Goal: Information Seeking & Learning: Find specific page/section

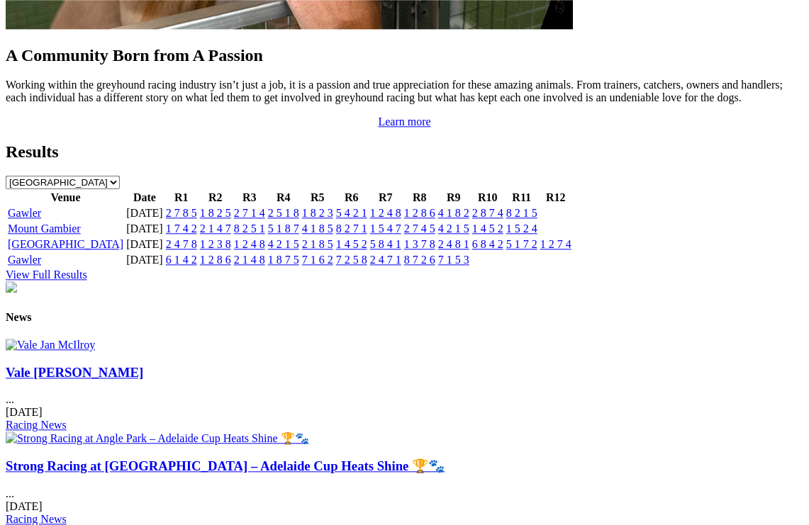
scroll to position [1482, 0]
click at [43, 406] on span "03 Oct 2025" at bounding box center [24, 412] width 37 height 12
click at [69, 339] on img at bounding box center [50, 345] width 89 height 13
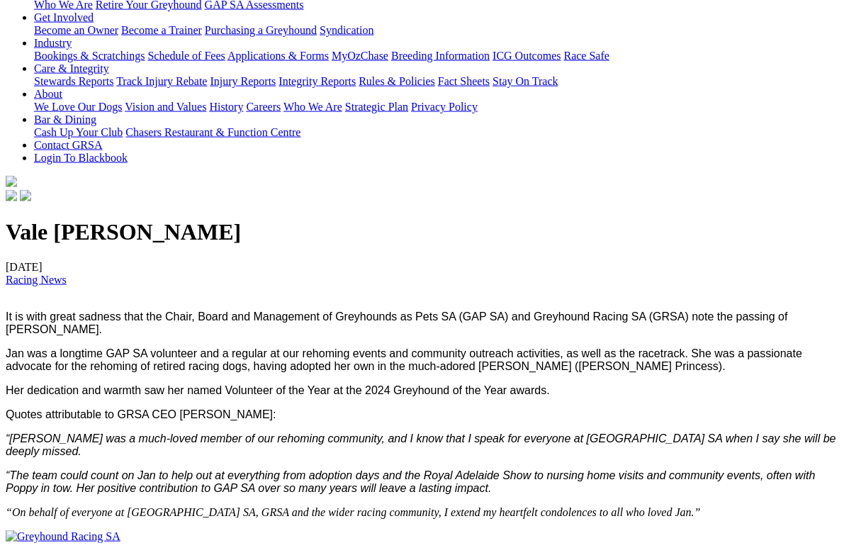
scroll to position [260, 0]
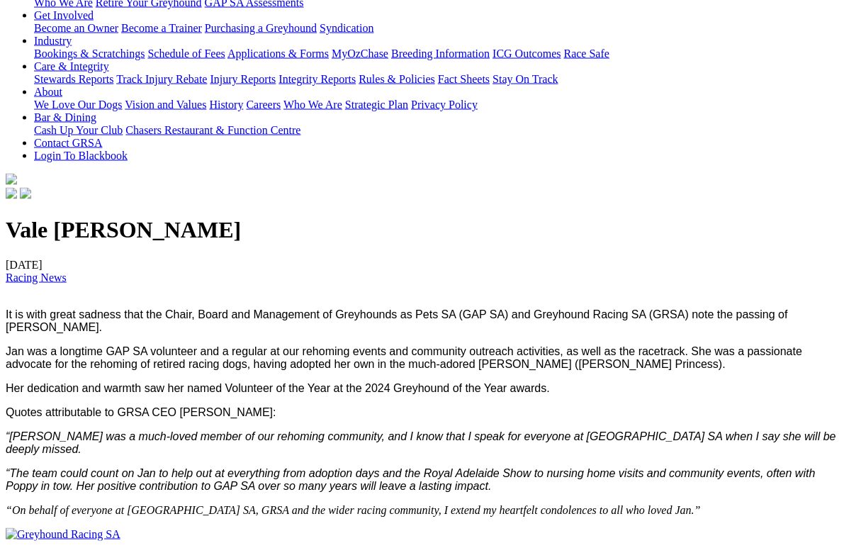
click at [754, 330] on div "Vale Jan McIlroy 03/10/2025 Racing News It is with great sadness that the Chair…" at bounding box center [422, 366] width 833 height 299
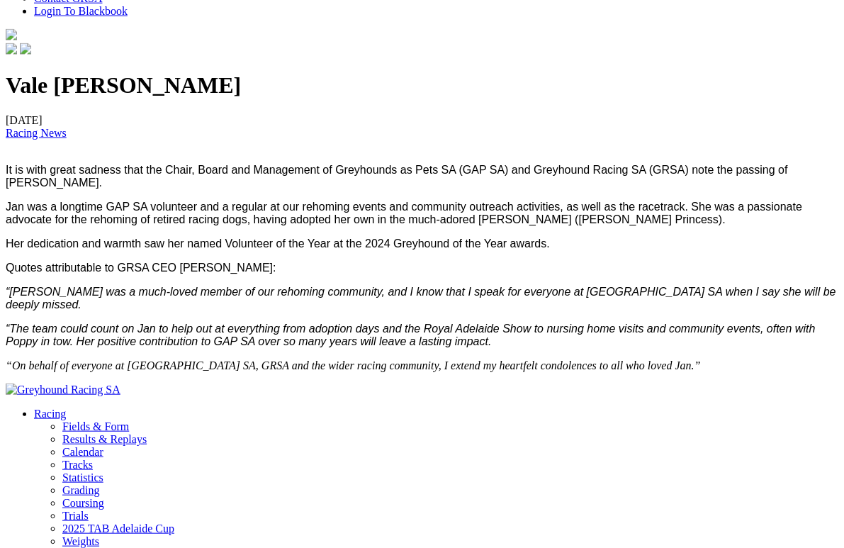
scroll to position [405, 0]
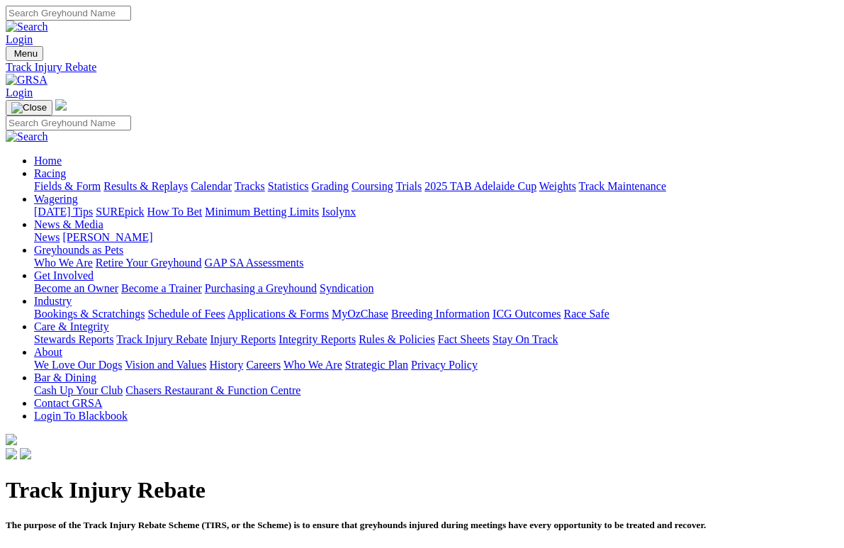
scroll to position [4, 0]
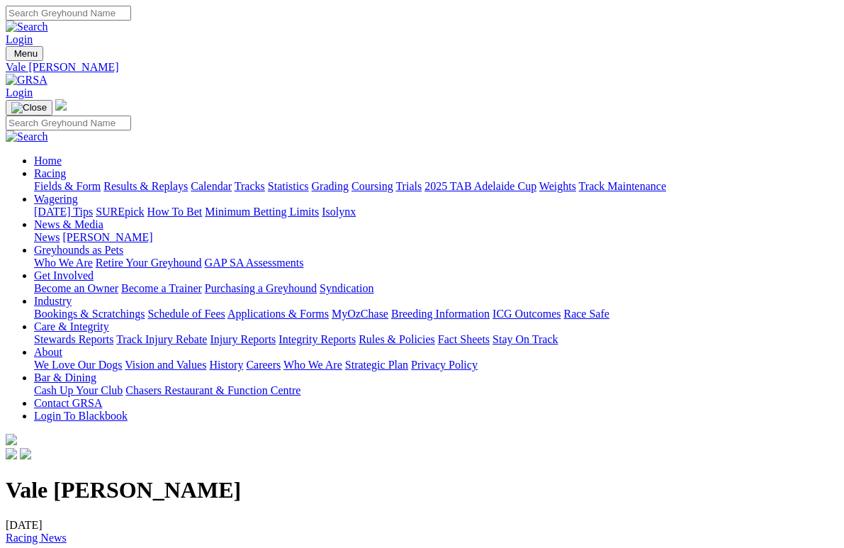
scroll to position [477, 0]
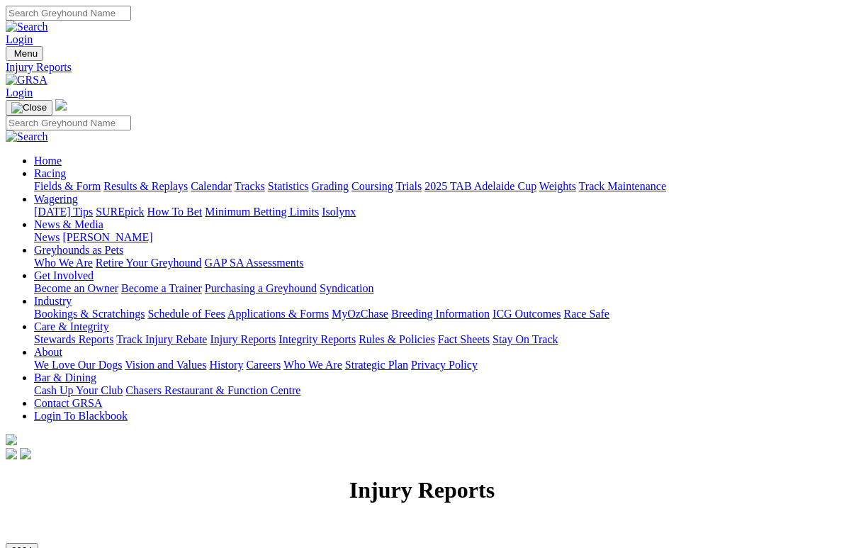
scroll to position [4, 0]
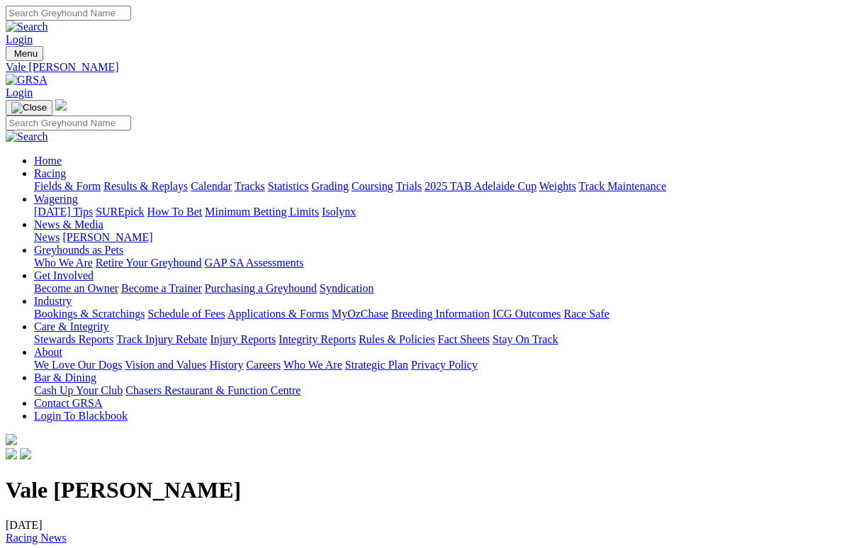
scroll to position [495, 0]
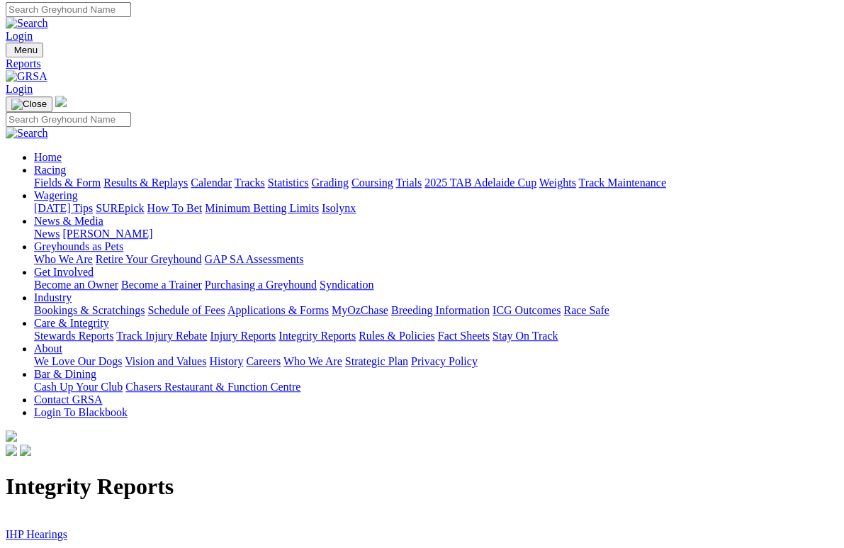
scroll to position [4, 0]
click at [34, 528] on link "IHP Hearings" at bounding box center [37, 534] width 62 height 12
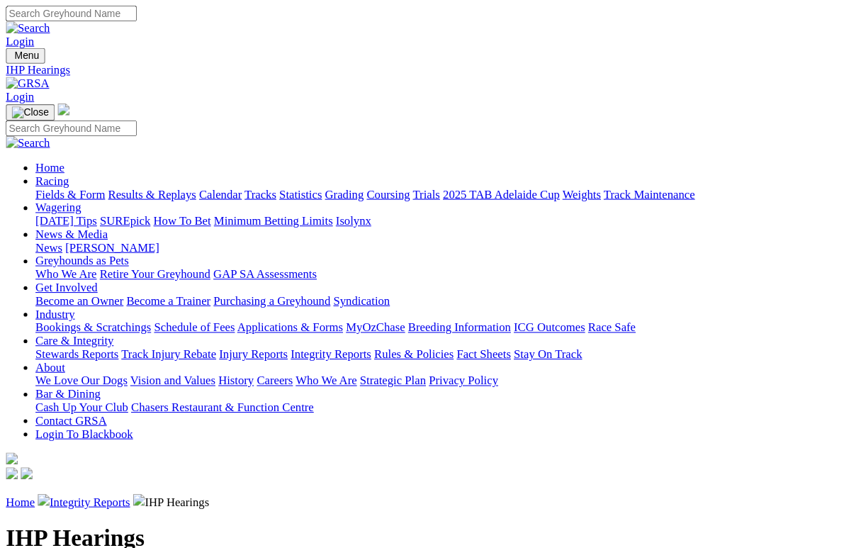
scroll to position [4, 0]
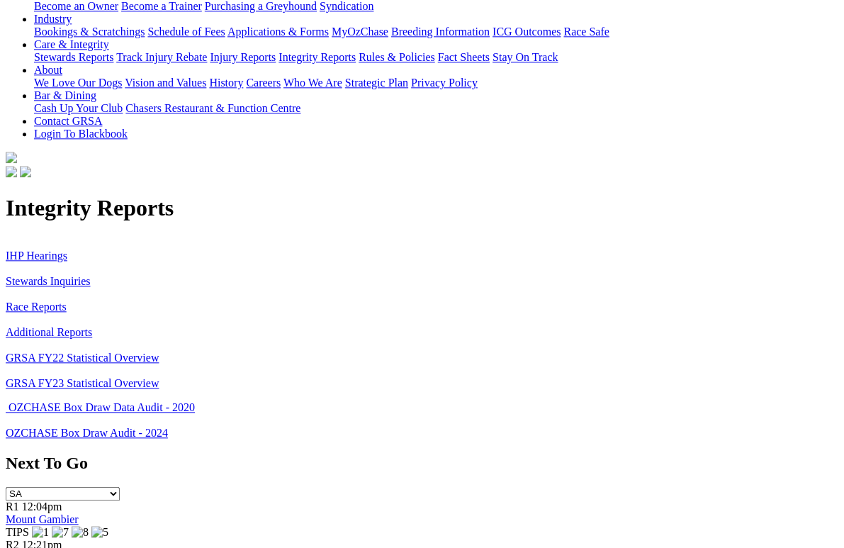
scroll to position [282, 0]
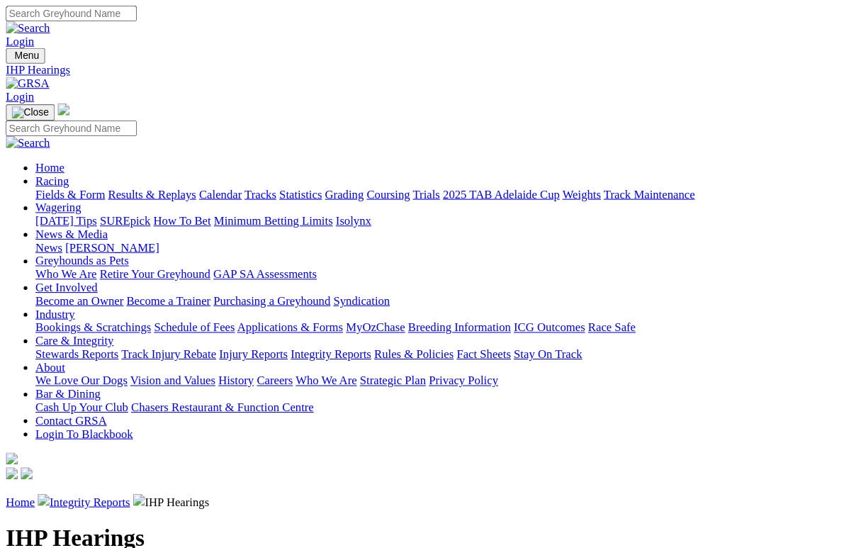
scroll to position [4, 0]
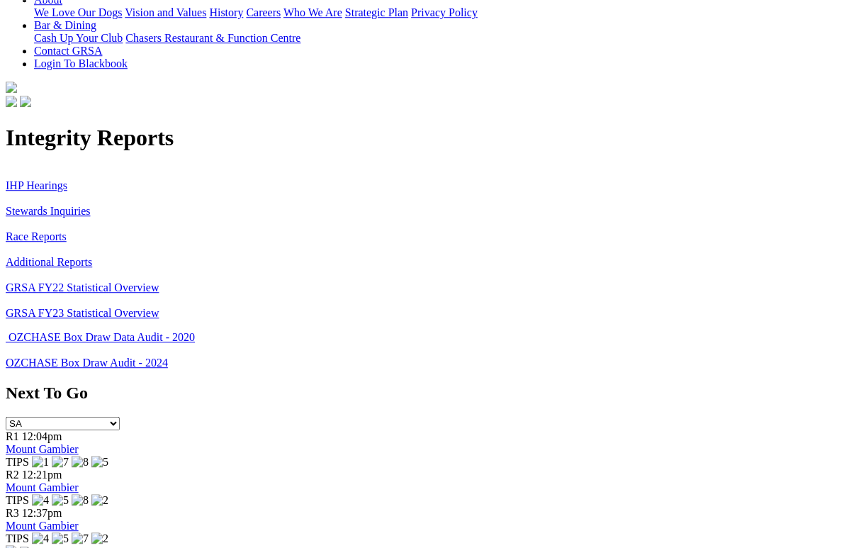
scroll to position [352, 0]
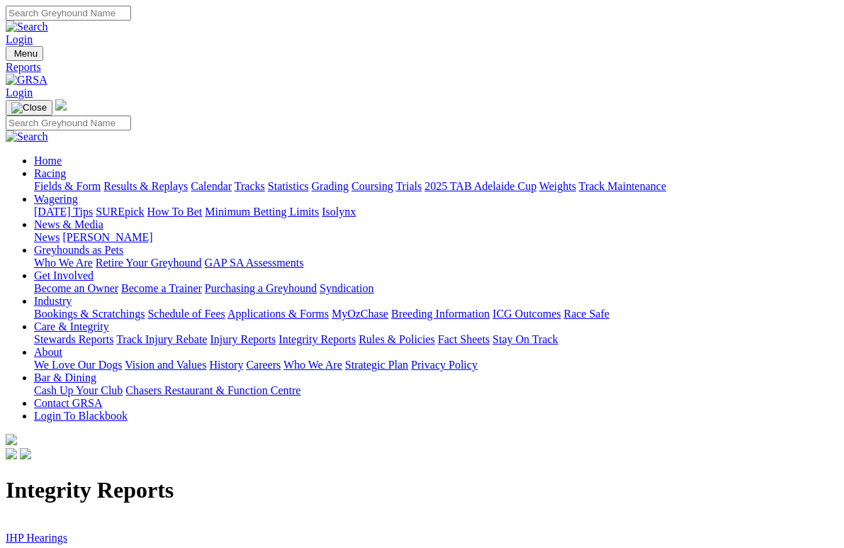
scroll to position [4, 0]
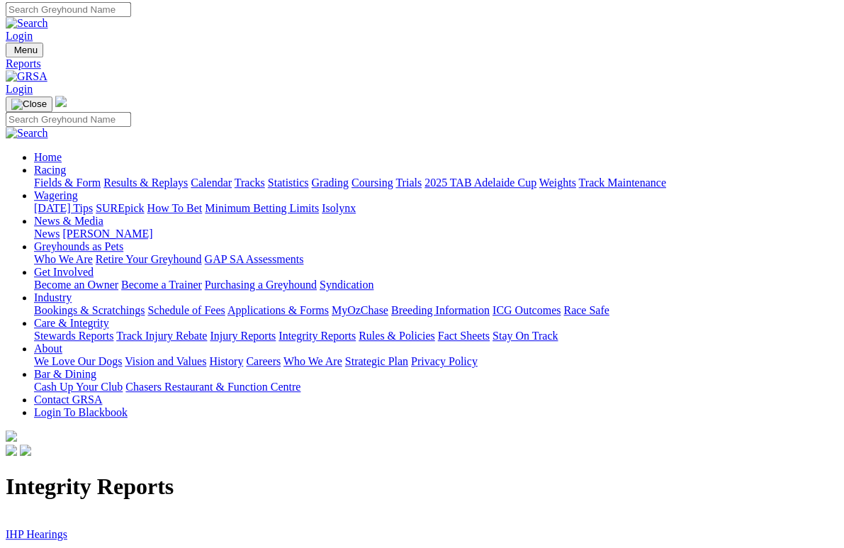
click at [26, 528] on link "IHP Hearings" at bounding box center [37, 534] width 62 height 12
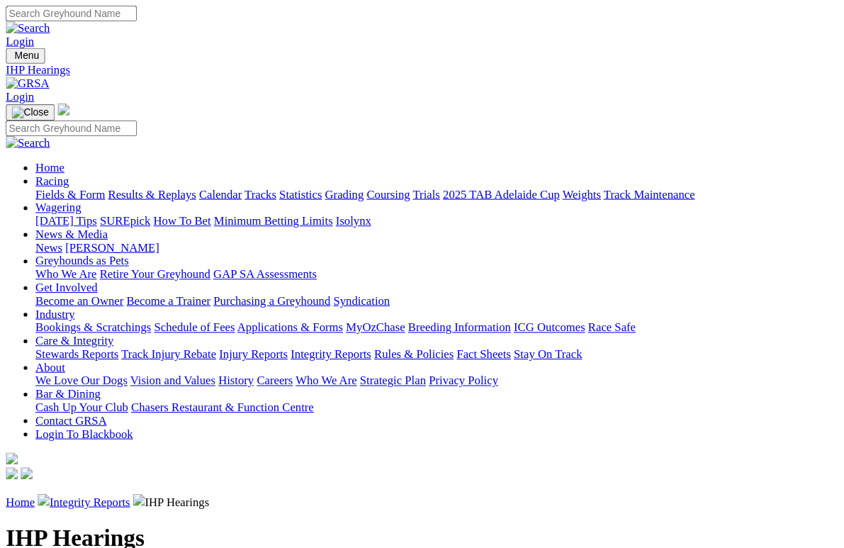
scroll to position [4, 0]
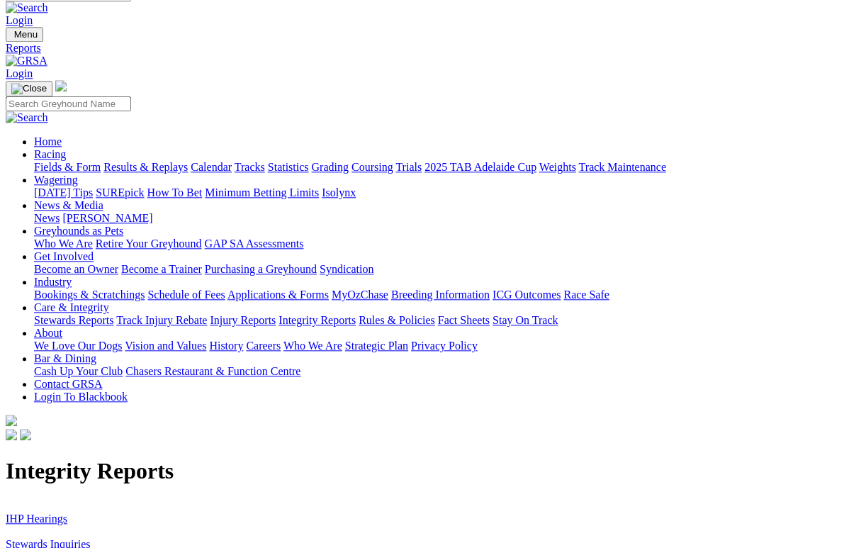
scroll to position [19, 0]
click at [29, 525] on link "Stewards Inquiries" at bounding box center [48, 544] width 85 height 12
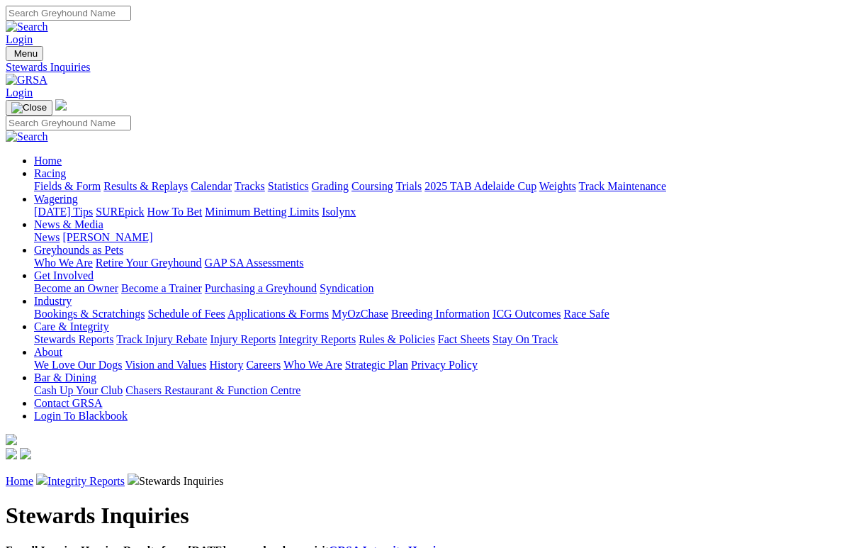
scroll to position [4, 0]
